Goal: Transaction & Acquisition: Purchase product/service

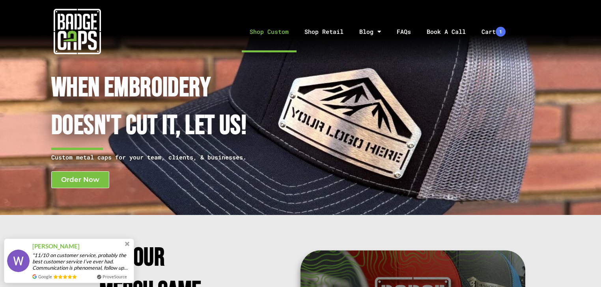
click at [282, 30] on link "Shop Custom" at bounding box center [269, 31] width 55 height 41
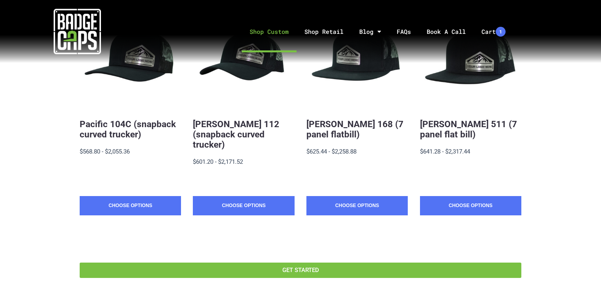
scroll to position [292, 0]
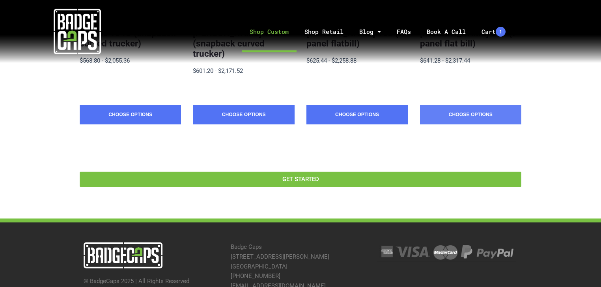
click at [451, 105] on link "Choose Options" at bounding box center [470, 115] width 101 height 20
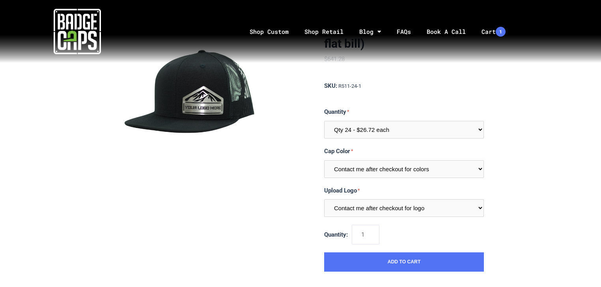
scroll to position [221, 0]
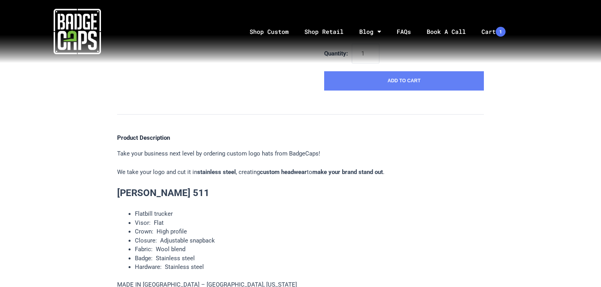
click at [416, 78] on button "Add to Cart" at bounding box center [404, 81] width 160 height 20
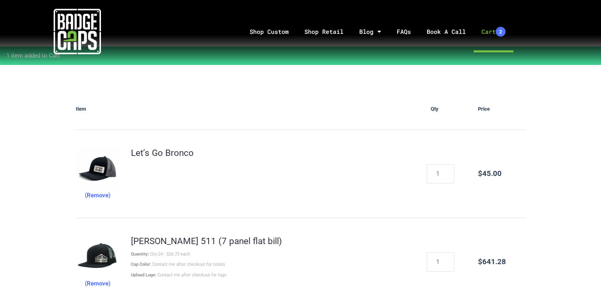
scroll to position [95, 0]
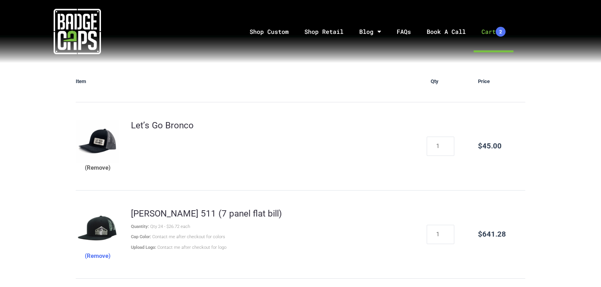
click at [91, 169] on button "(Remove)" at bounding box center [98, 168] width 26 height 10
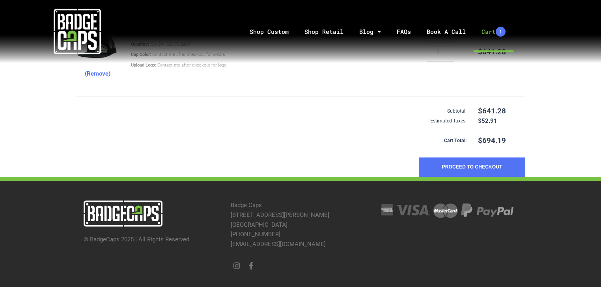
scroll to position [0, 0]
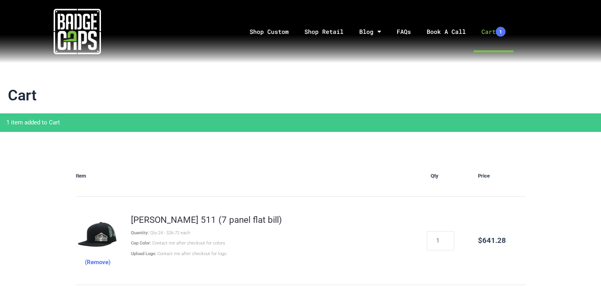
click at [85, 32] on img at bounding box center [77, 31] width 47 height 47
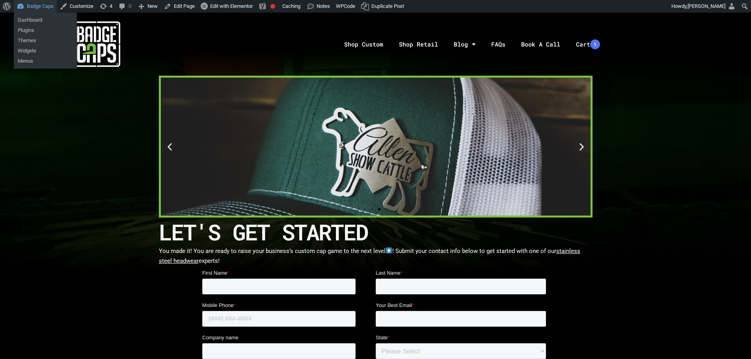
click at [43, 7] on link "Badge Caps" at bounding box center [35, 6] width 43 height 13
